Goal: Information Seeking & Learning: Learn about a topic

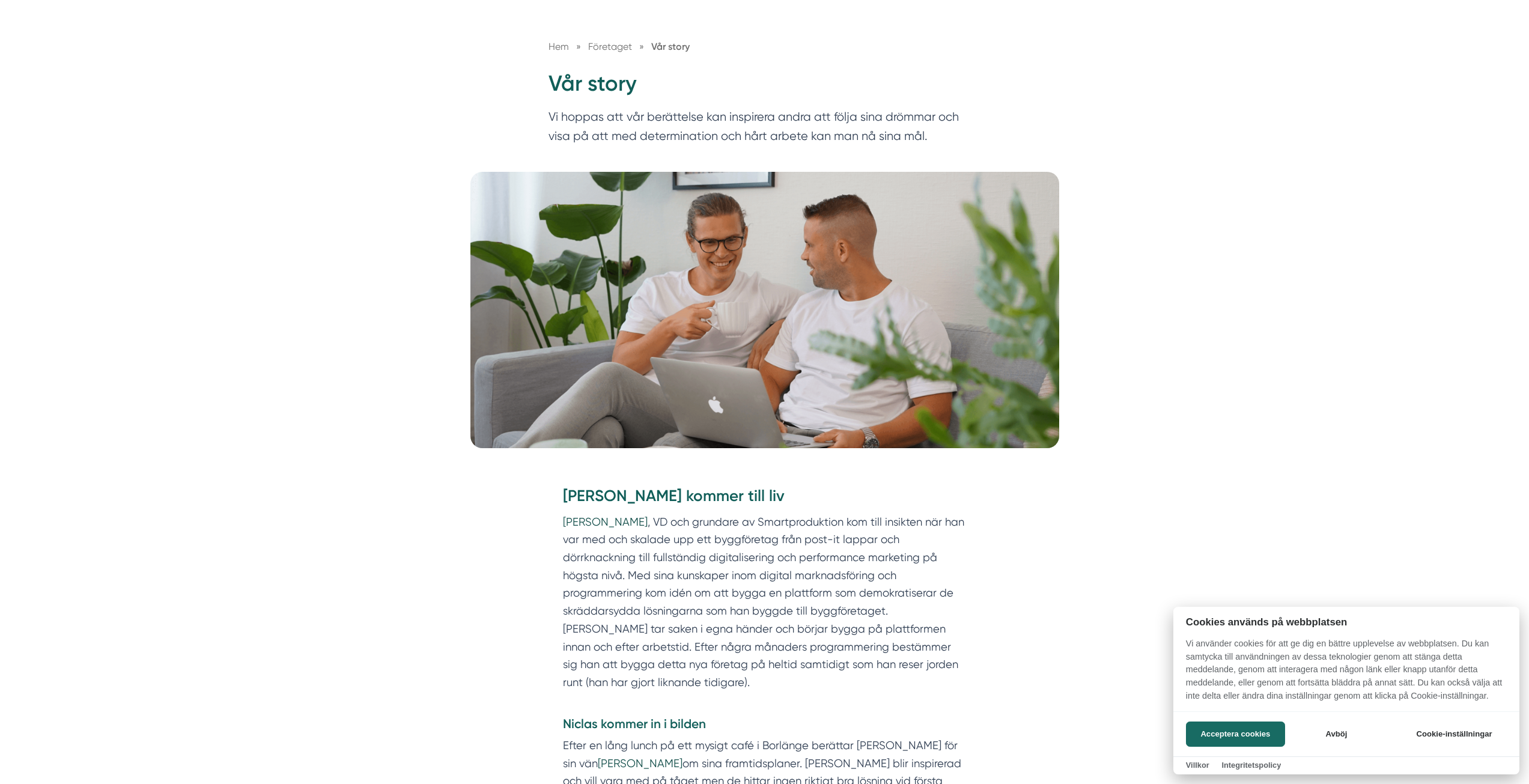
scroll to position [3232, 0]
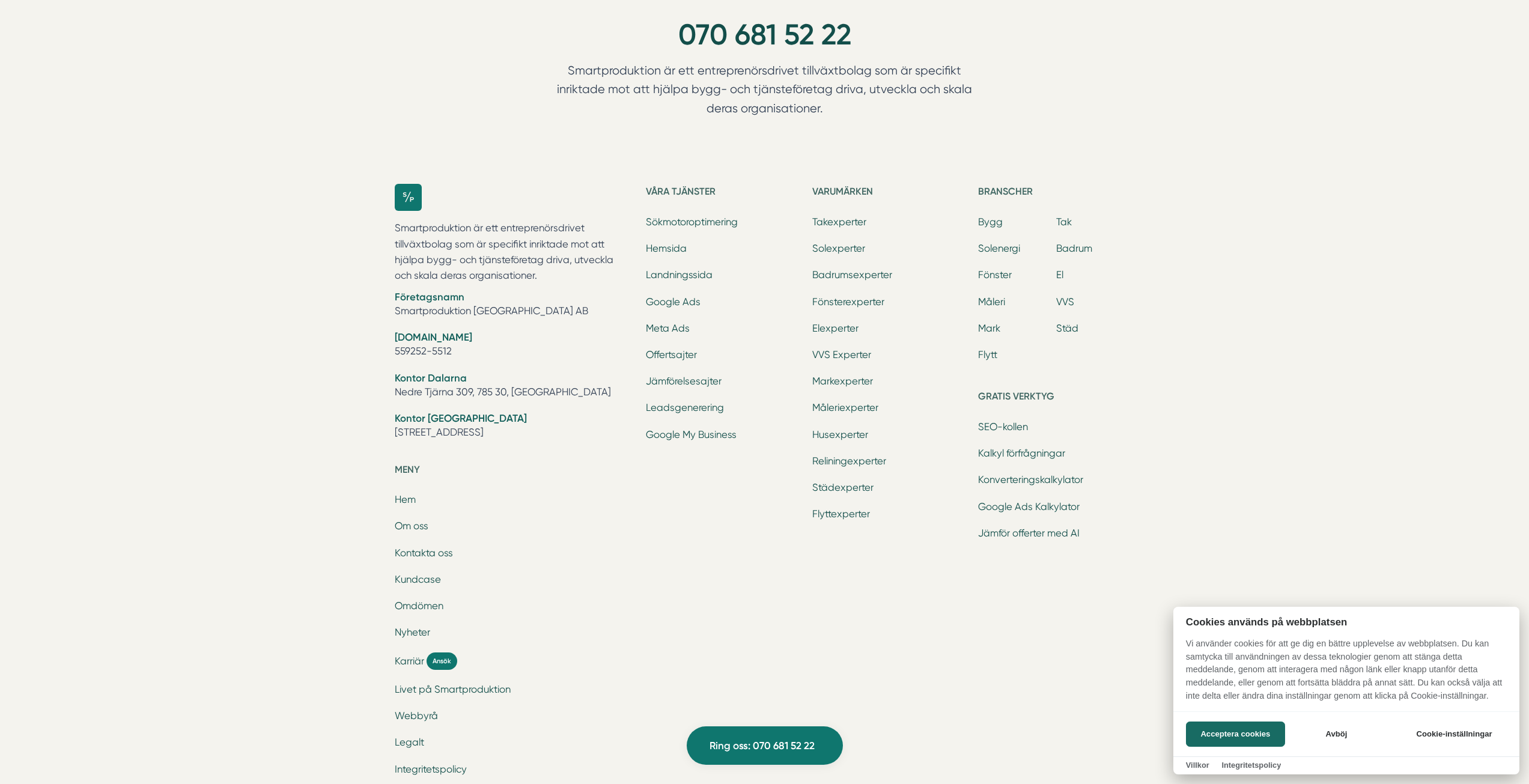
drag, startPoint x: 683, startPoint y: 190, endPoint x: 712, endPoint y: 581, distance: 392.1
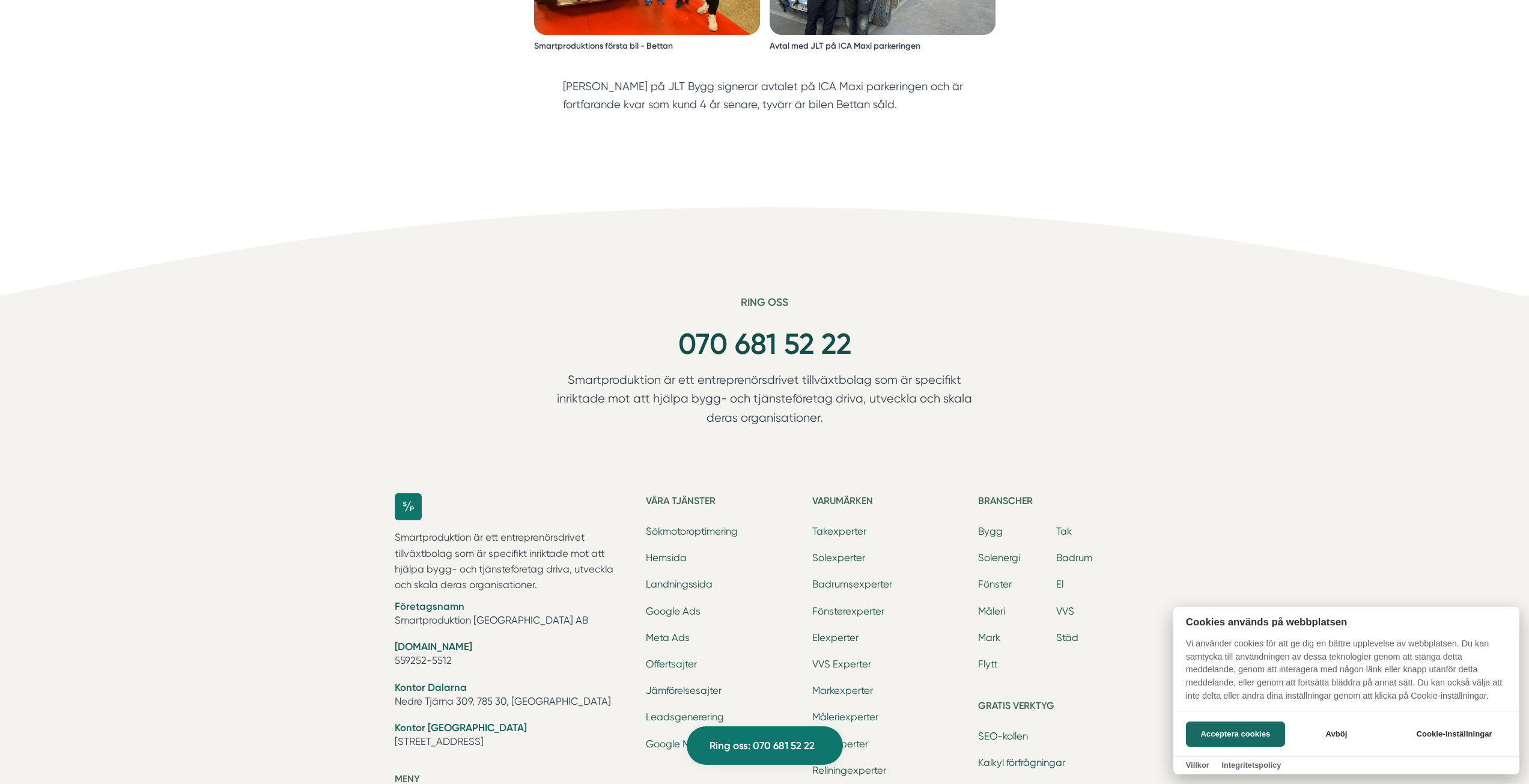
scroll to position [0, 0]
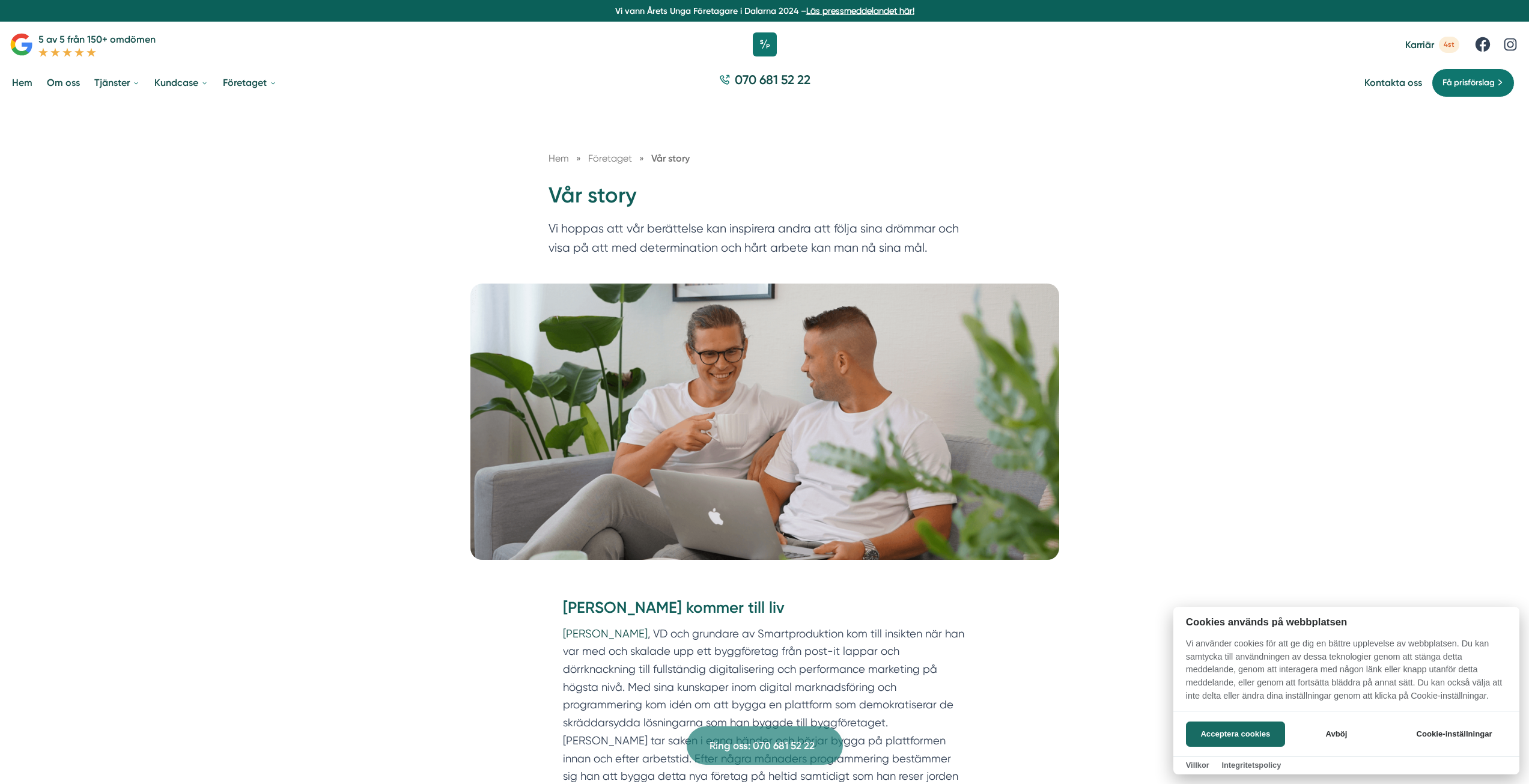
drag, startPoint x: 718, startPoint y: 584, endPoint x: 474, endPoint y: 168, distance: 482.3
click at [767, 48] on div at bounding box center [764, 392] width 1529 height 784
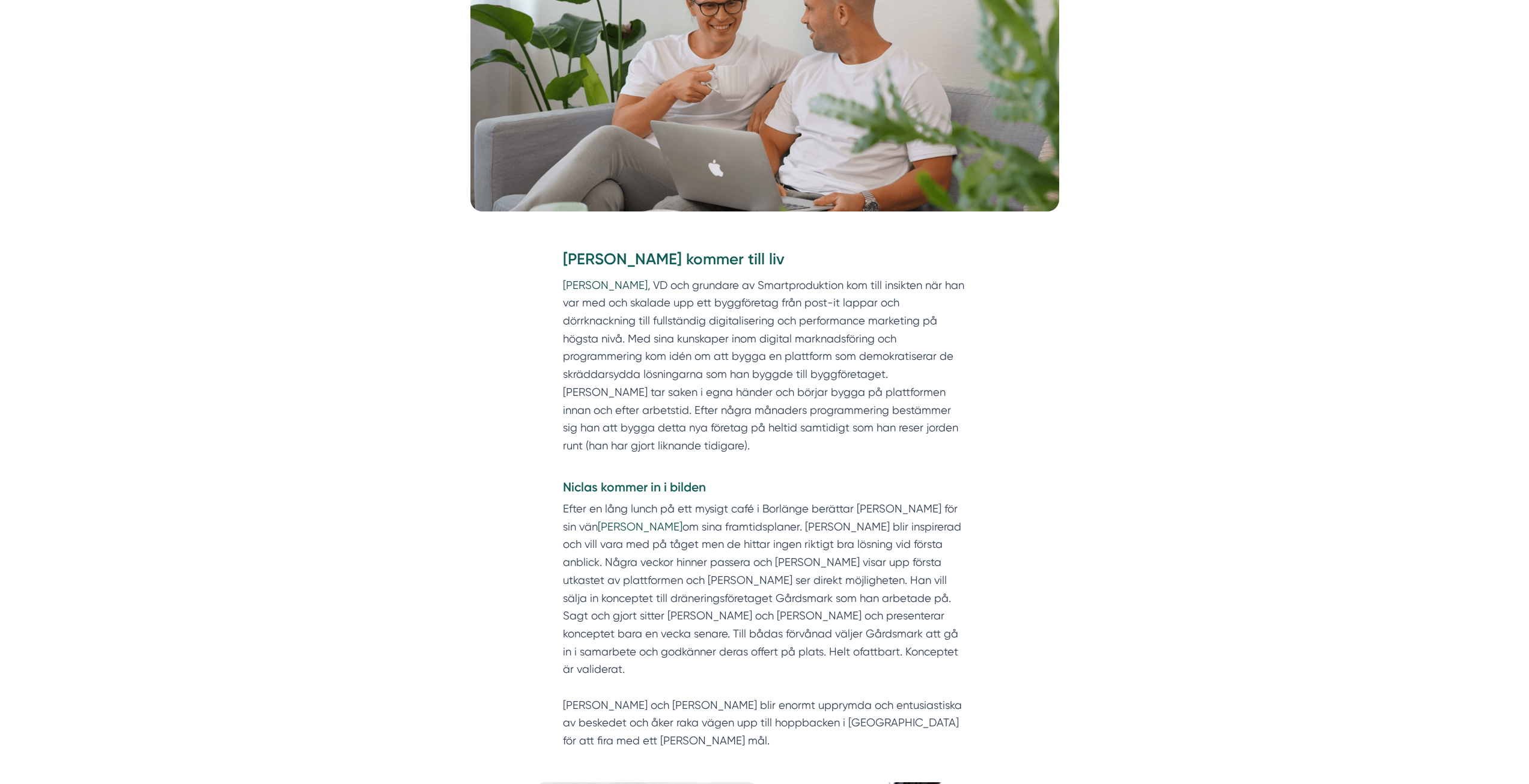
scroll to position [360, 0]
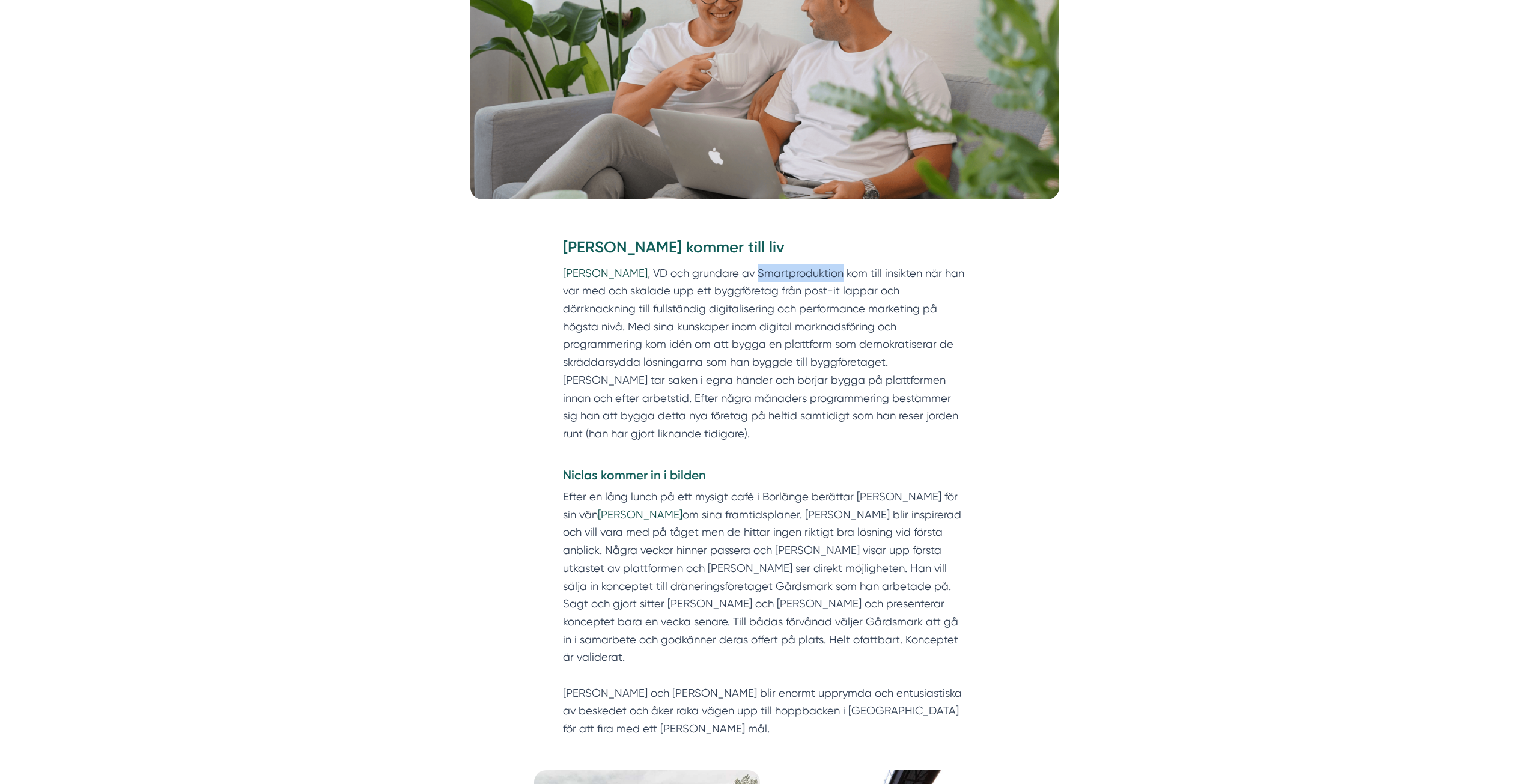
drag, startPoint x: 756, startPoint y: 272, endPoint x: 838, endPoint y: 270, distance: 82.0
click at [838, 270] on p "[PERSON_NAME] , VD och grundare av Smartproduktion kom till insikten när han va…" at bounding box center [764, 362] width 404 height 197
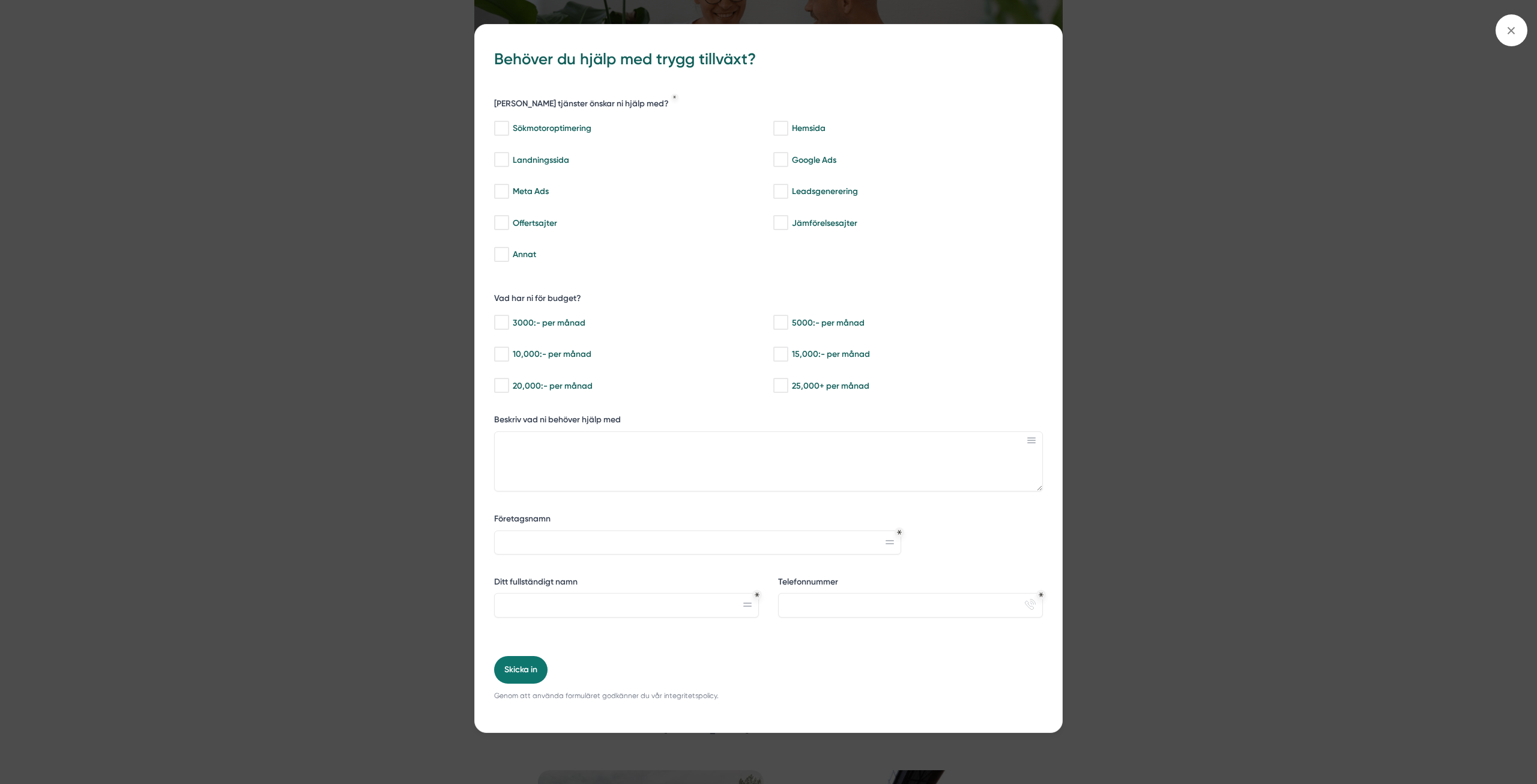
click at [299, 142] on div "bbc9b822-b2c6-488a-ab3e-9a2d59e49c7c Behöver du hjälp med trygg tillväxt? [PERS…" at bounding box center [768, 392] width 1537 height 784
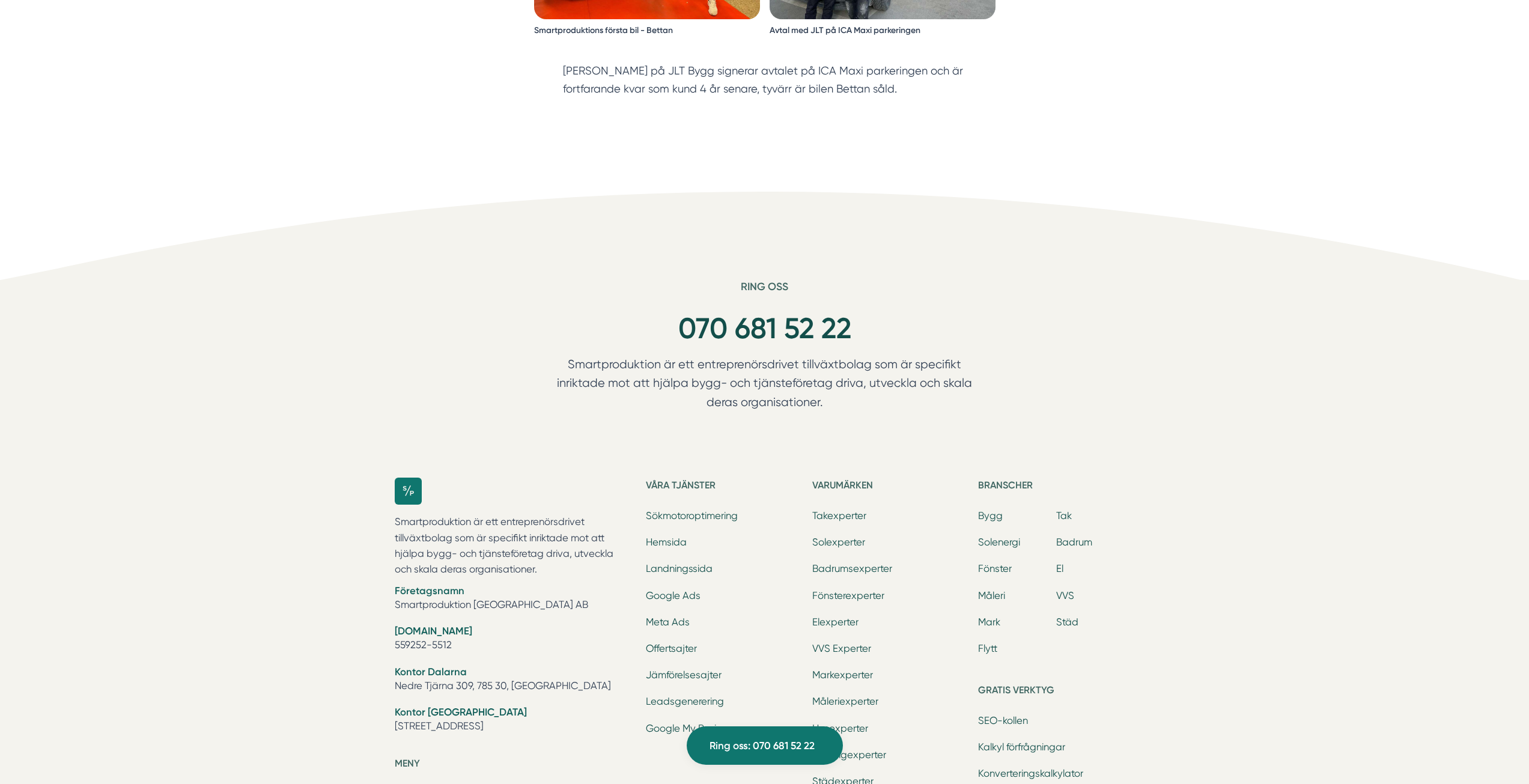
scroll to position [2942, 0]
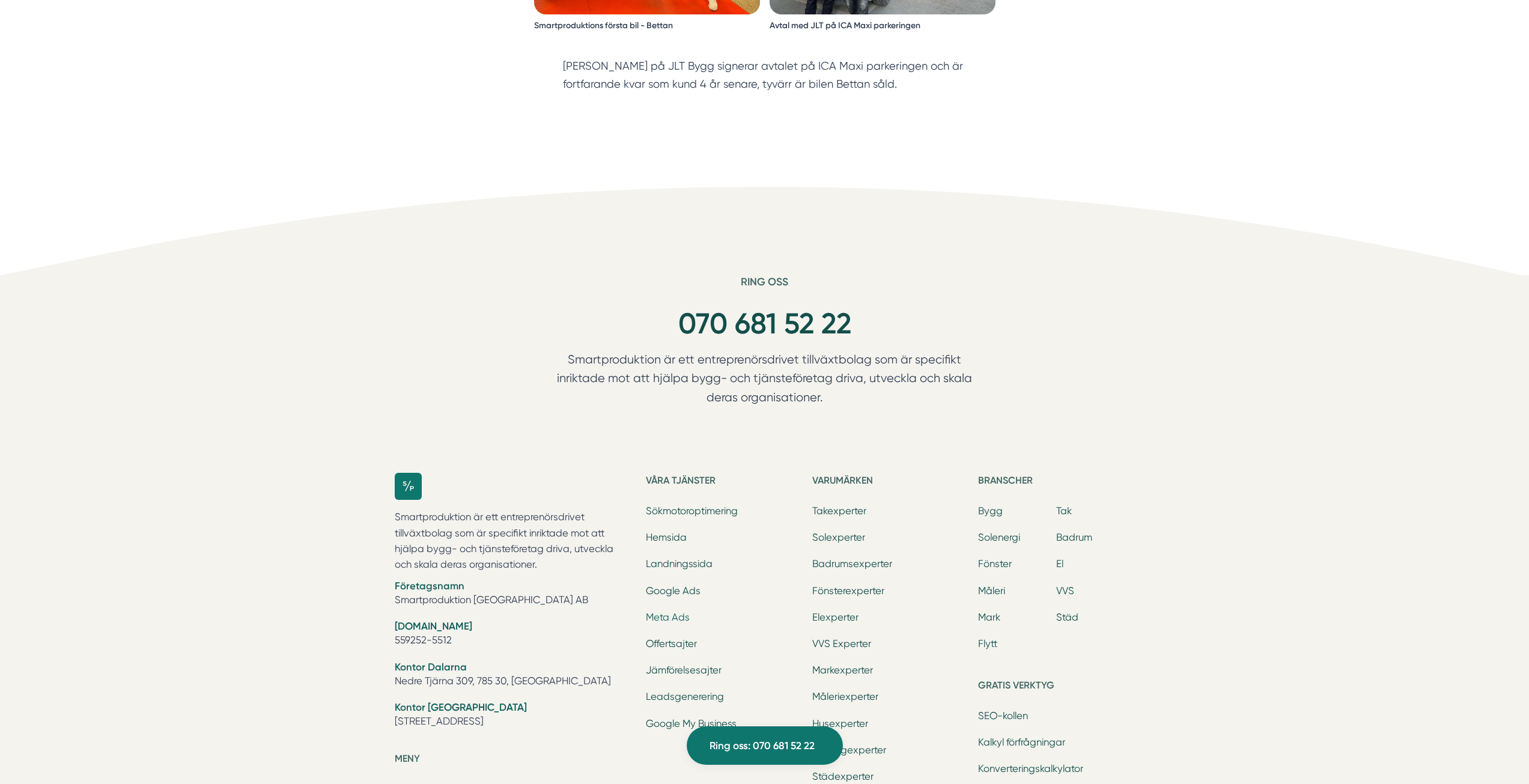
click at [666, 611] on link "Meta Ads" at bounding box center [668, 617] width 44 height 11
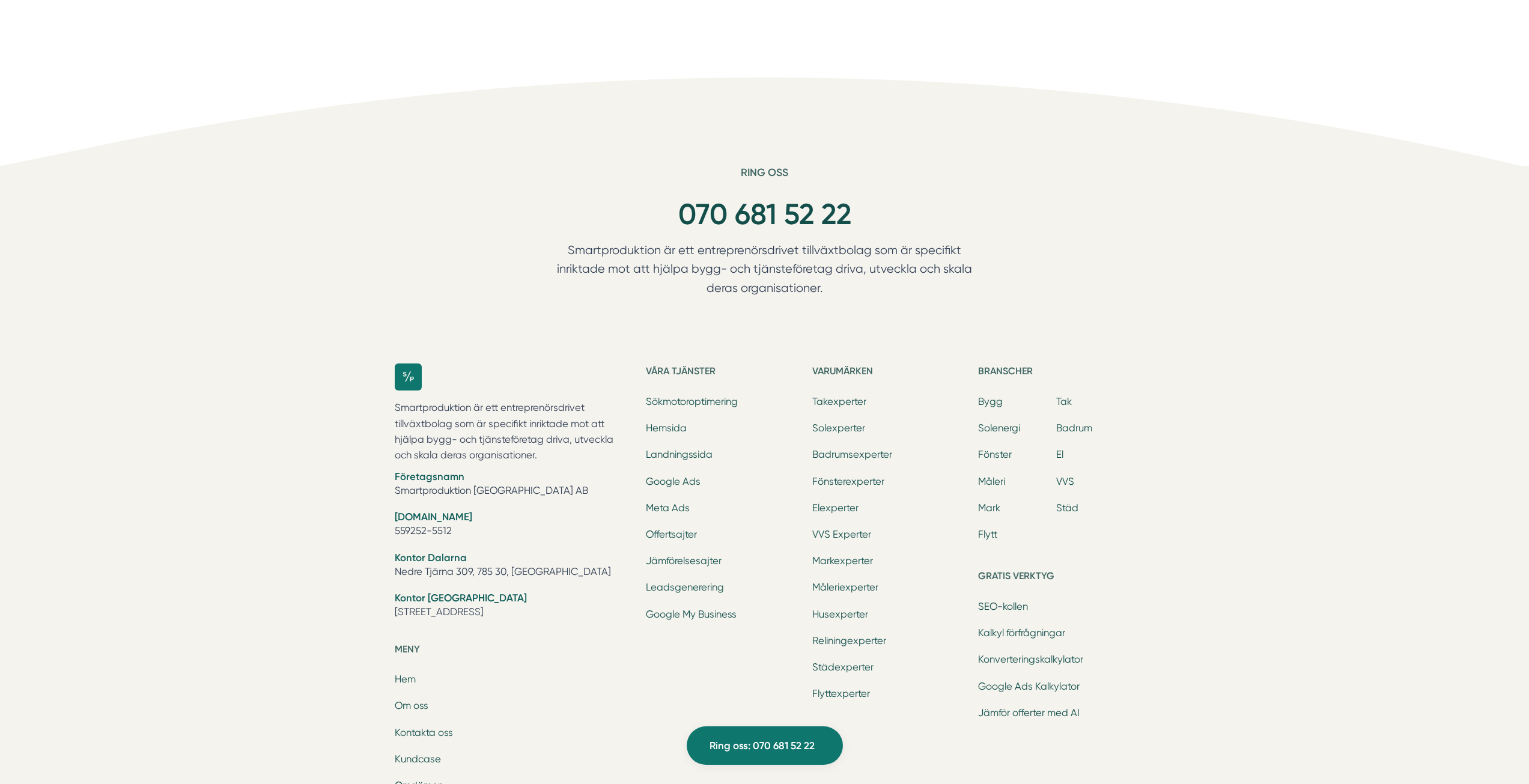
scroll to position [3051, 0]
drag, startPoint x: 553, startPoint y: 511, endPoint x: 378, endPoint y: 315, distance: 262.8
click at [378, 315] on div "Ring oss 070 681 52 22 Smartproduktion är ett entreprenörsdrivet tillväxtbolag …" at bounding box center [764, 577] width 1529 height 822
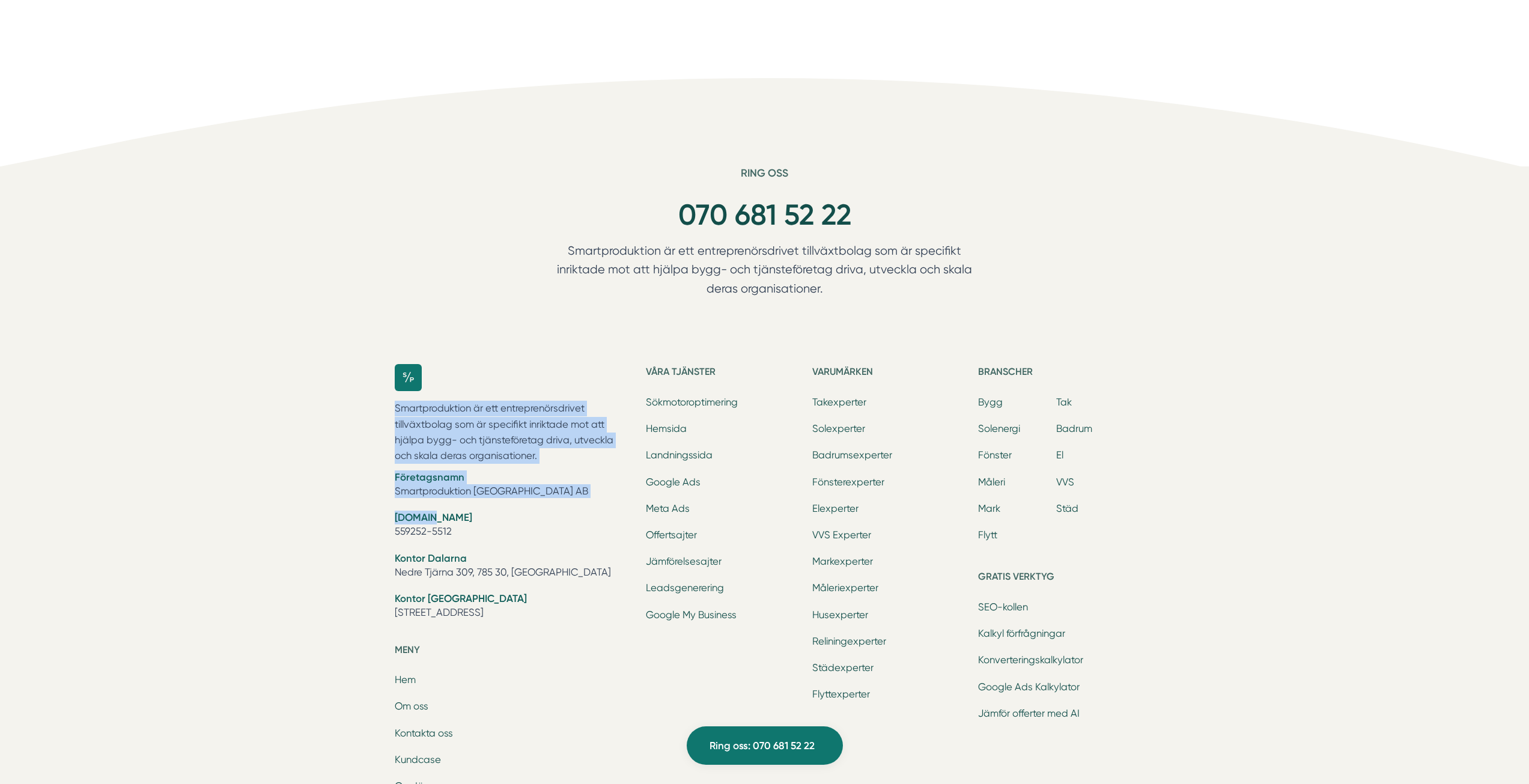
drag, startPoint x: 386, startPoint y: 284, endPoint x: 502, endPoint y: 435, distance: 190.4
click at [502, 435] on div "Smartproduktion är ett entreprenörsdrivet tillväxtbolag som är specifikt inrikt…" at bounding box center [764, 666] width 769 height 643
click at [502, 511] on li "[DOMAIN_NAME] 559252-5512" at bounding box center [513, 526] width 237 height 30
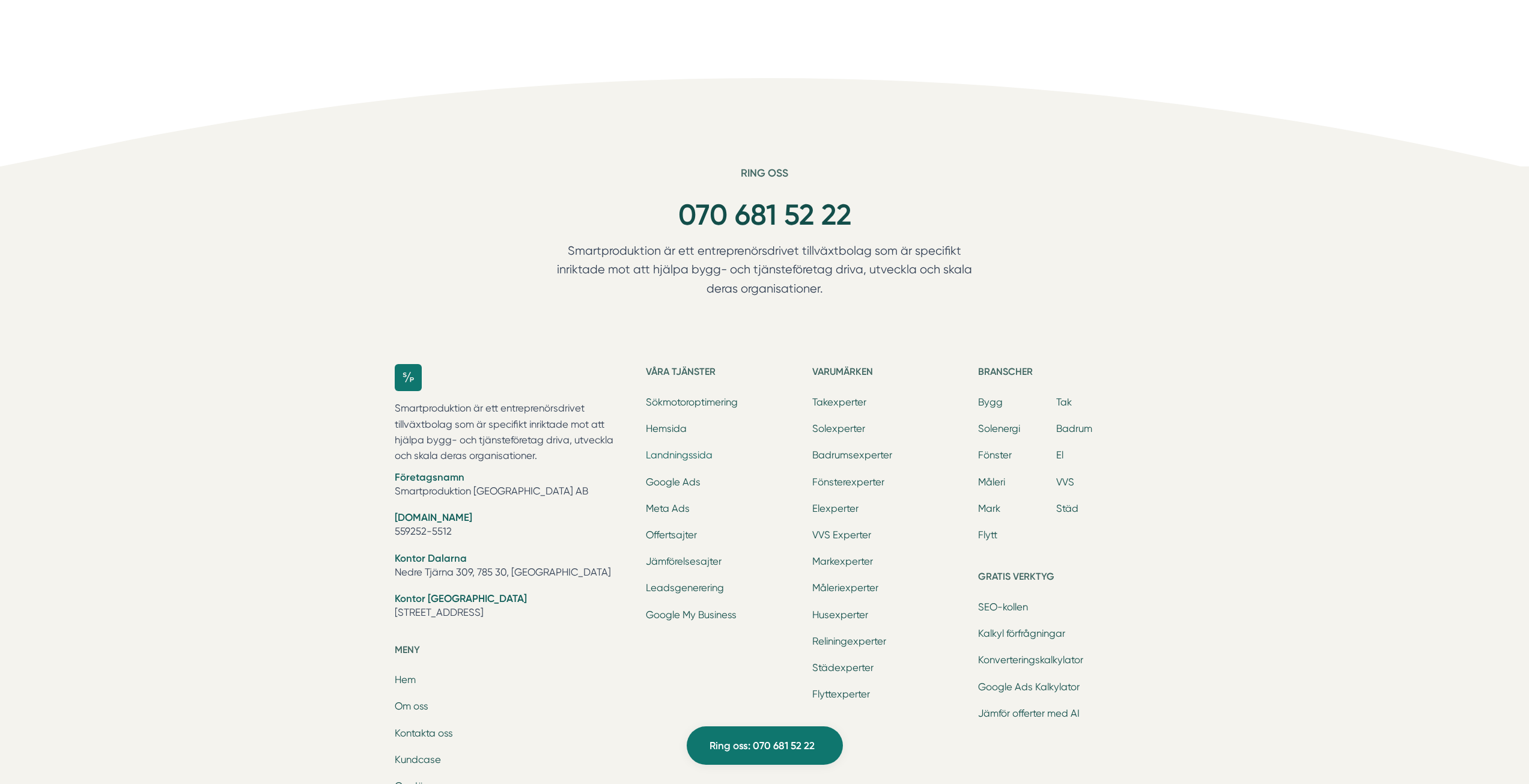
click at [691, 449] on link "Landningssida" at bounding box center [679, 455] width 66 height 11
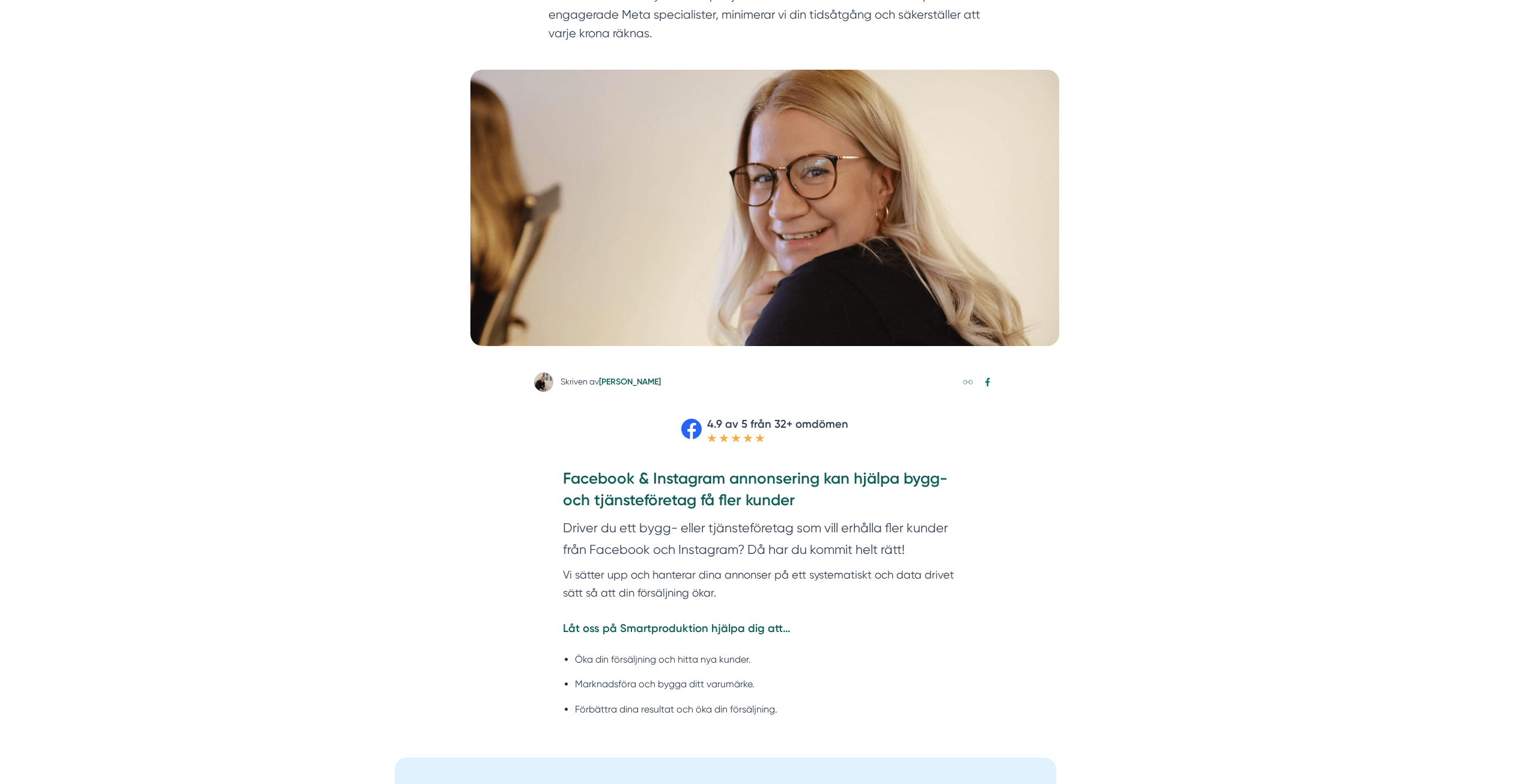
scroll to position [359, 0]
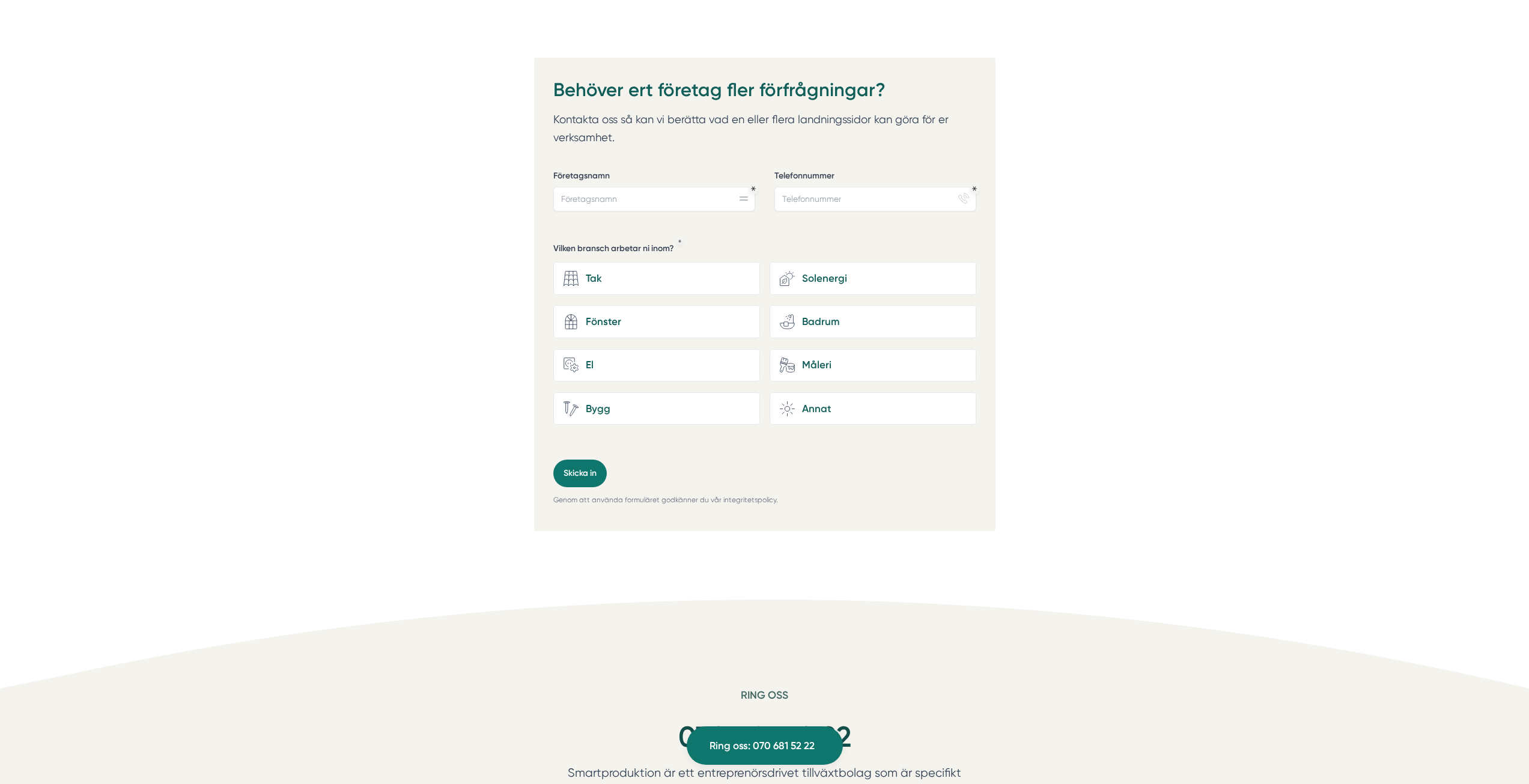
scroll to position [4018, 0]
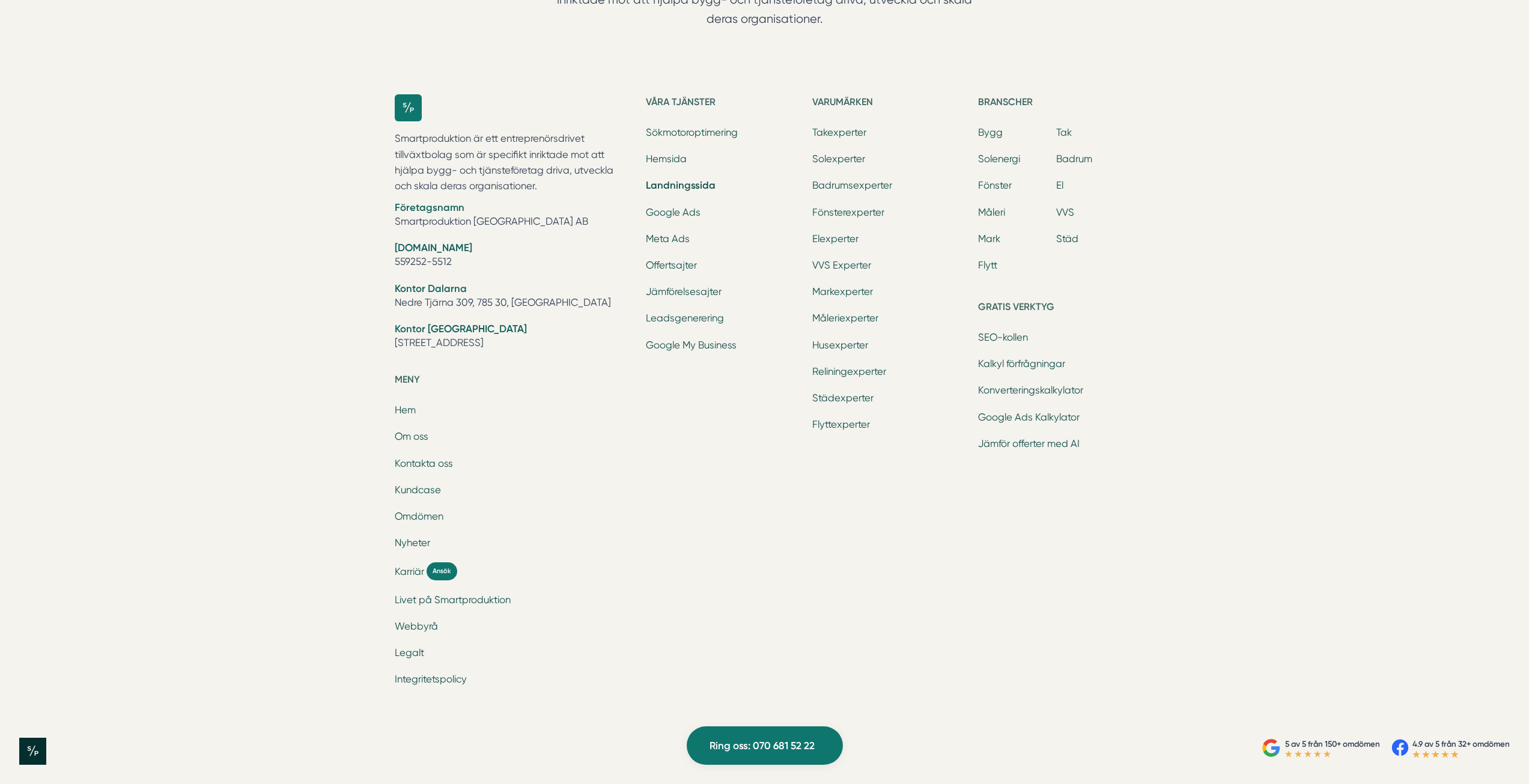
drag, startPoint x: 390, startPoint y: 361, endPoint x: 446, endPoint y: 622, distance: 266.9
click at [677, 167] on li "Hemsida" at bounding box center [724, 161] width 156 height 17
click at [673, 160] on link "Hemsida" at bounding box center [666, 159] width 41 height 11
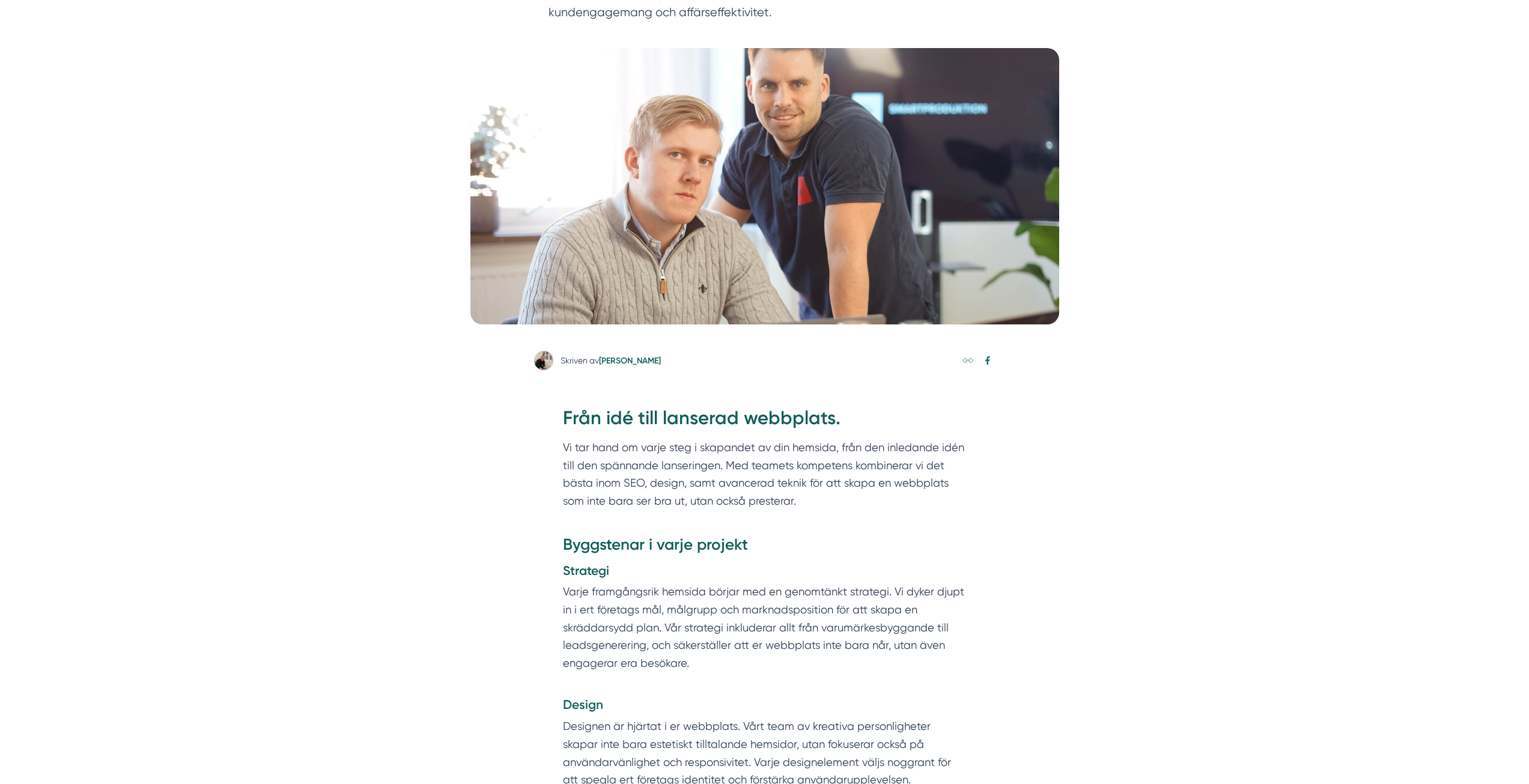
drag, startPoint x: 358, startPoint y: 448, endPoint x: 381, endPoint y: 518, distance: 73.7
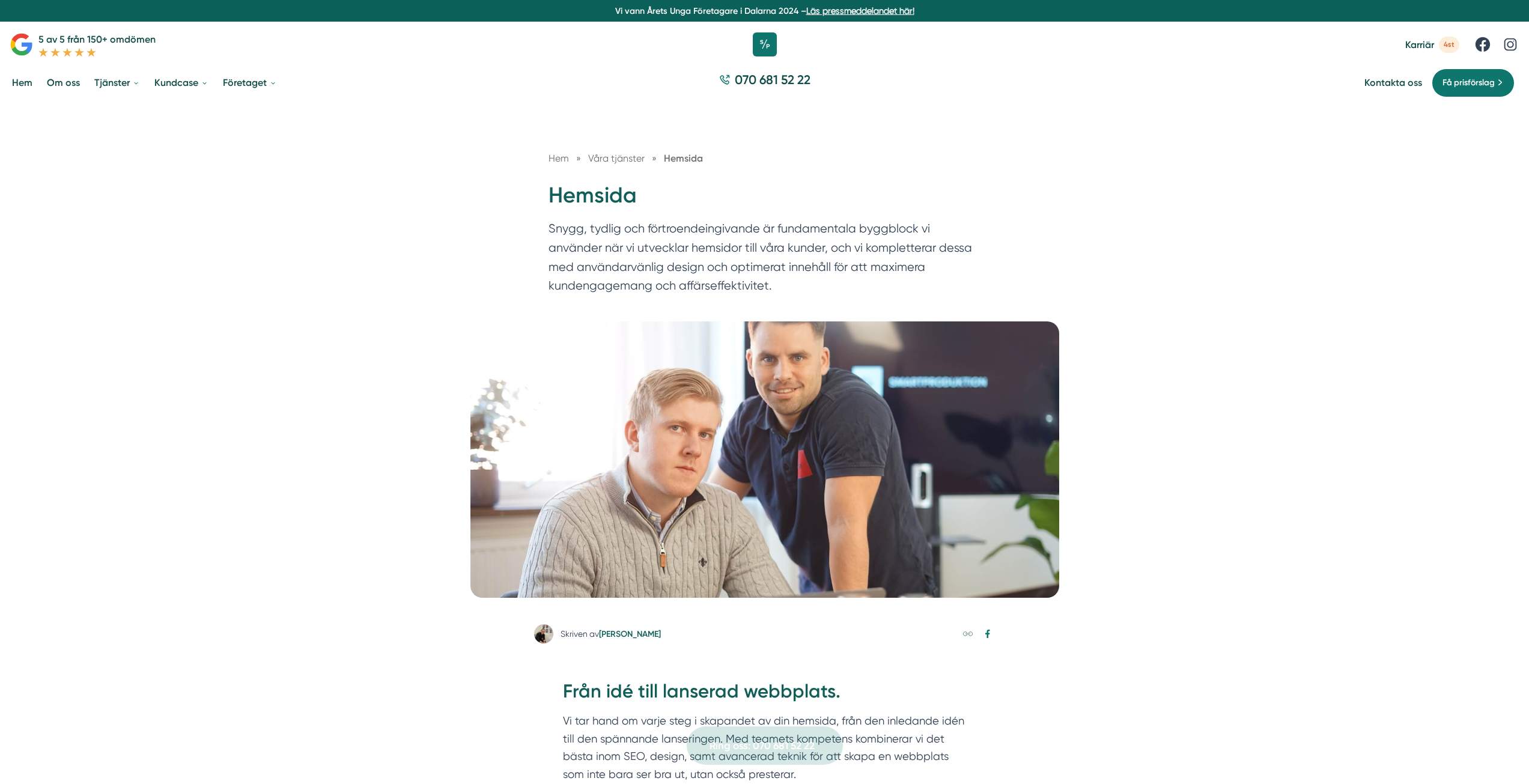
drag, startPoint x: 783, startPoint y: 472, endPoint x: 827, endPoint y: 118, distance: 356.7
click at [768, 46] on icon at bounding box center [764, 44] width 30 height 30
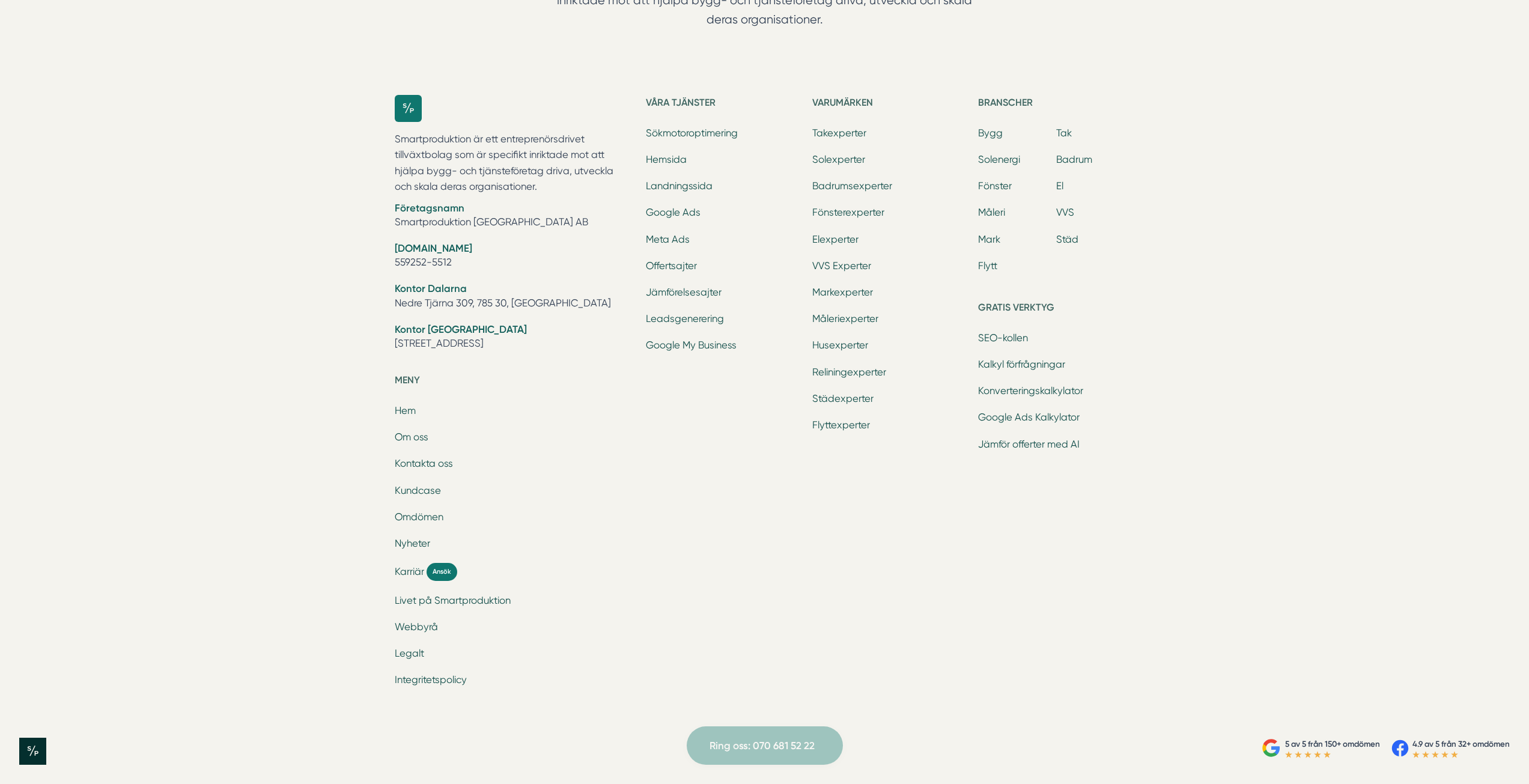
drag, startPoint x: 0, startPoint y: 0, endPoint x: 1027, endPoint y: 469, distance: 1129.0
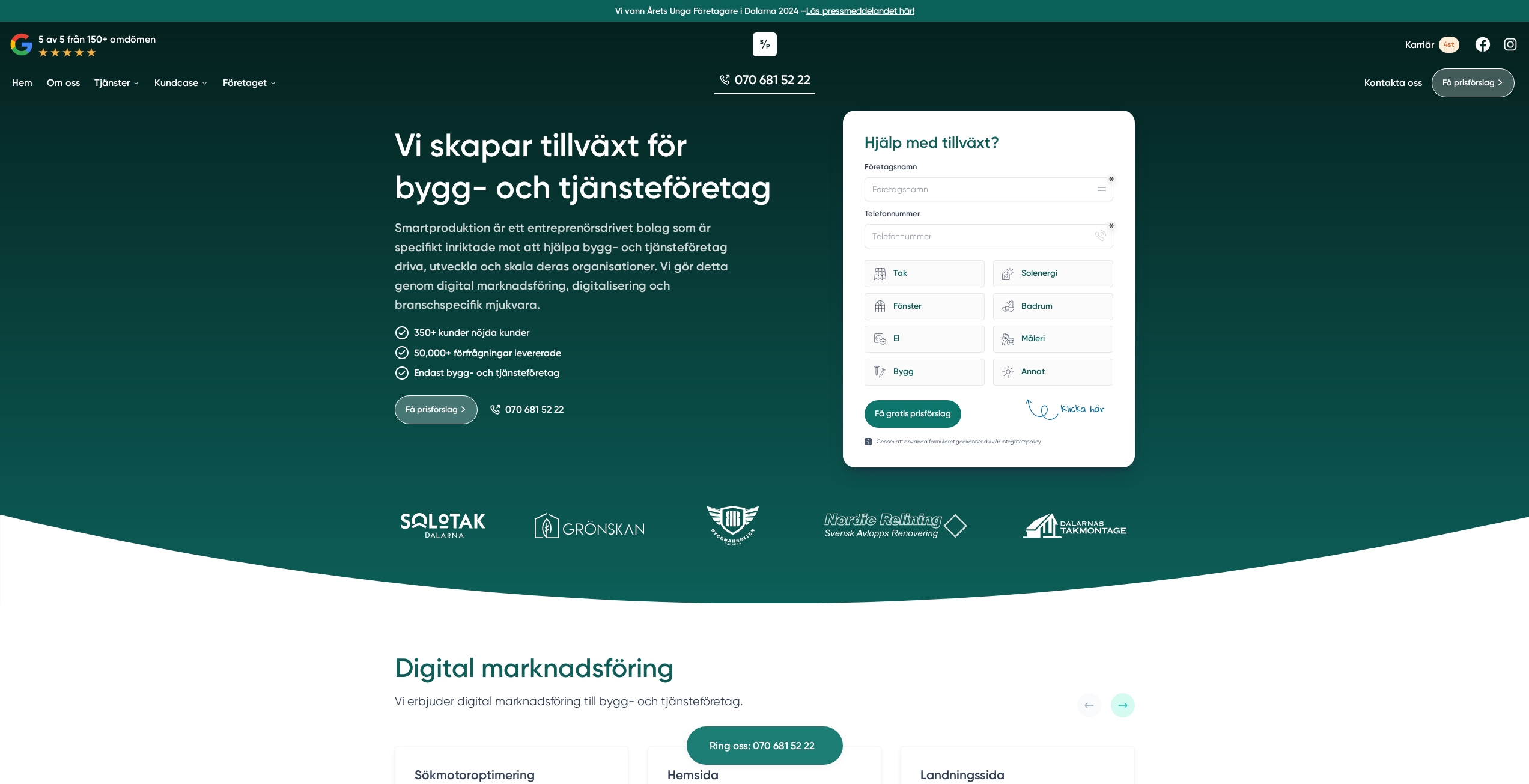
drag, startPoint x: 1034, startPoint y: 583, endPoint x: 929, endPoint y: 136, distance: 459.2
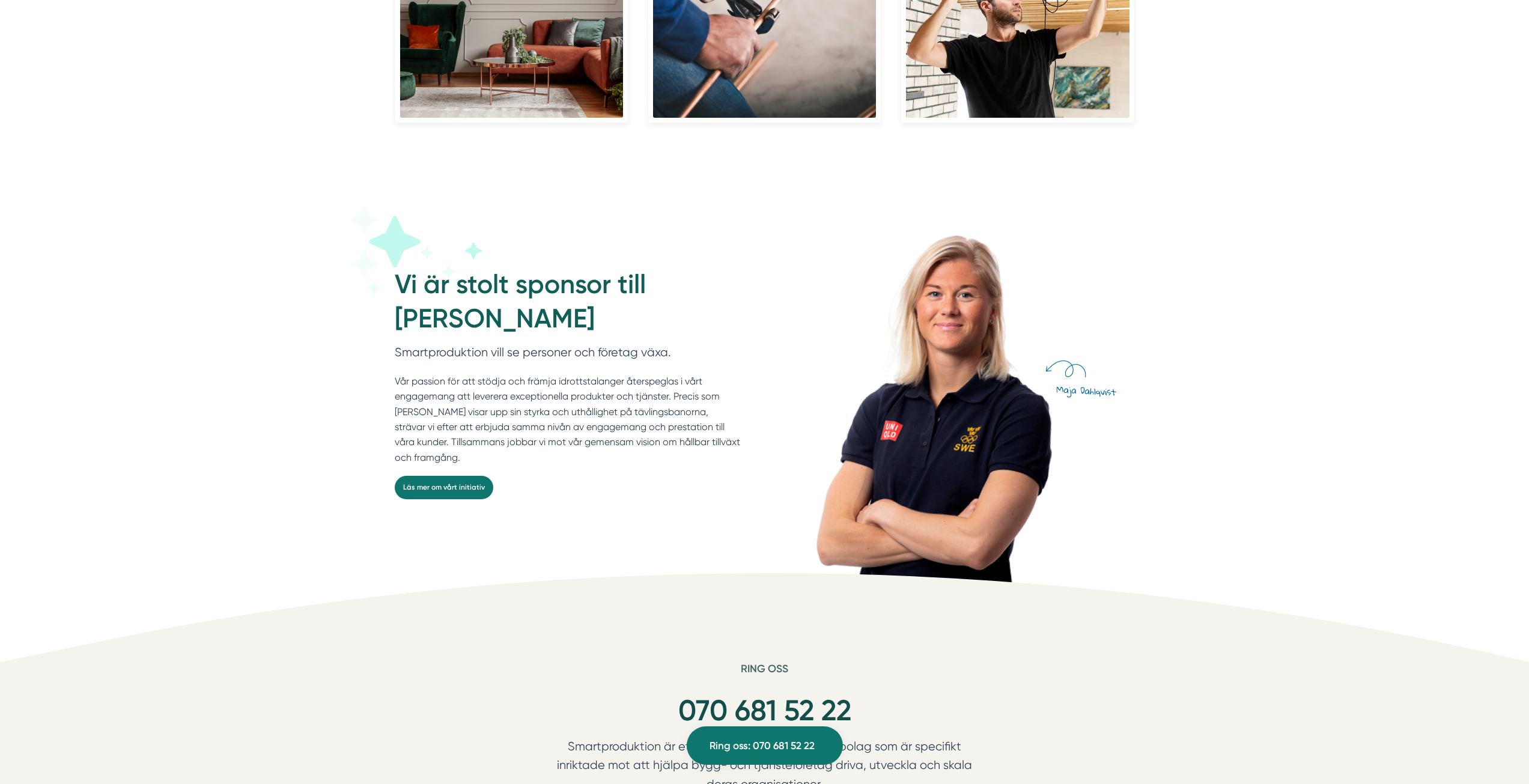
scroll to position [3062, 0]
